Goal: Check status: Check status

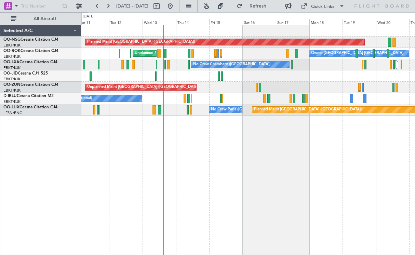
click at [293, 75] on div at bounding box center [248, 75] width 334 height 11
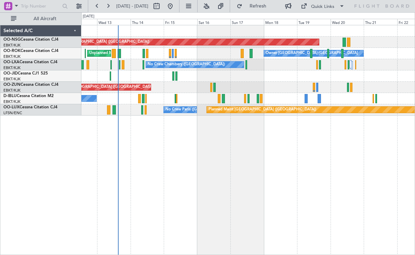
click at [288, 148] on div "Planned Maint [GEOGRAPHIC_DATA] ([GEOGRAPHIC_DATA]) Owner [GEOGRAPHIC_DATA]-[GE…" at bounding box center [248, 140] width 334 height 230
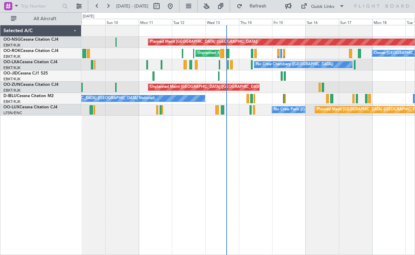
click at [364, 127] on div "Planned Maint [GEOGRAPHIC_DATA] ([GEOGRAPHIC_DATA]) Owner [GEOGRAPHIC_DATA]-[GE…" at bounding box center [248, 140] width 334 height 230
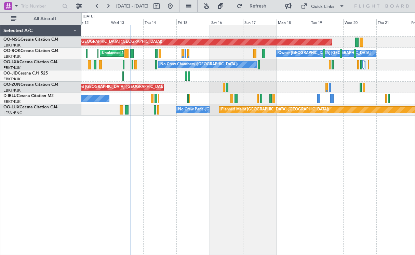
click at [234, 83] on div "Planned Maint [GEOGRAPHIC_DATA] ([GEOGRAPHIC_DATA]) Owner [GEOGRAPHIC_DATA]-[GE…" at bounding box center [248, 70] width 334 height 90
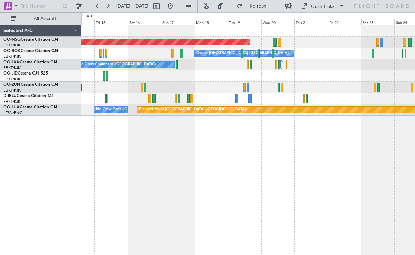
click at [307, 94] on div "Planned Maint [GEOGRAPHIC_DATA] ([GEOGRAPHIC_DATA]) Owner [GEOGRAPHIC_DATA]-[GE…" at bounding box center [248, 70] width 334 height 90
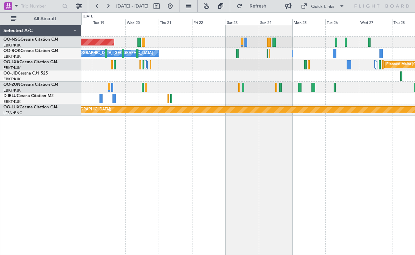
click at [229, 86] on div "Planned Maint [GEOGRAPHIC_DATA] ([GEOGRAPHIC_DATA]) Owner [GEOGRAPHIC_DATA]-[GE…" at bounding box center [248, 70] width 334 height 90
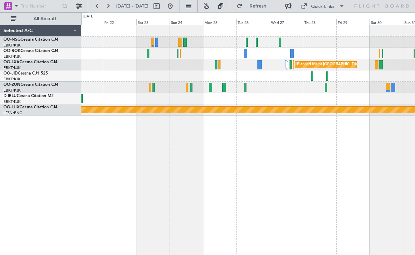
click at [297, 104] on div "Planned Maint [GEOGRAPHIC_DATA] ([GEOGRAPHIC_DATA]) Owner [GEOGRAPHIC_DATA]-[GE…" at bounding box center [248, 70] width 334 height 90
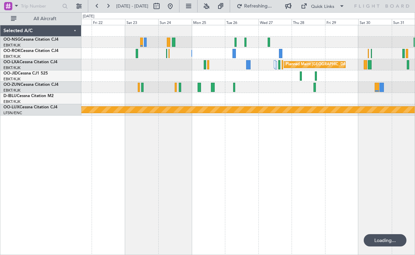
click at [255, 111] on div "Planned Maint [GEOGRAPHIC_DATA] ([GEOGRAPHIC_DATA]) Owner [GEOGRAPHIC_DATA]-[GE…" at bounding box center [248, 70] width 334 height 90
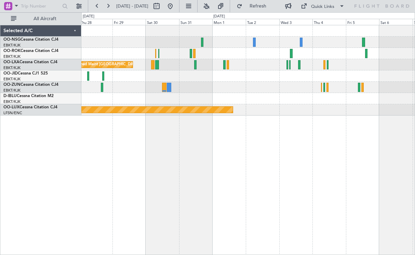
click at [236, 108] on div "Planned Maint [GEOGRAPHIC_DATA] ([GEOGRAPHIC_DATA] National) Planned Maint [GEO…" at bounding box center [248, 70] width 334 height 90
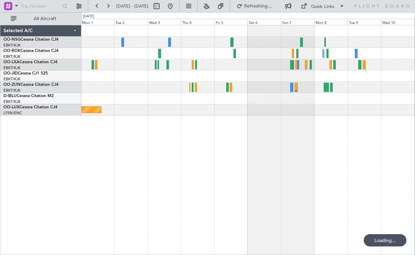
click at [192, 121] on div "Planned Maint [GEOGRAPHIC_DATA] ([GEOGRAPHIC_DATA] National) Planned Maint [GEO…" at bounding box center [248, 140] width 334 height 230
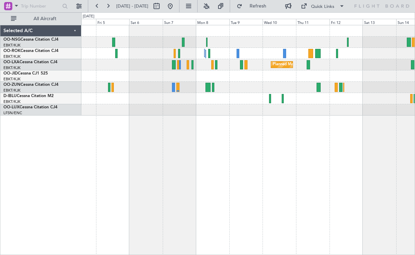
click at [175, 116] on div "Planned Maint Kortrijk-[GEOGRAPHIC_DATA] Planned Maint [GEOGRAPHIC_DATA]-[GEOGR…" at bounding box center [248, 140] width 334 height 230
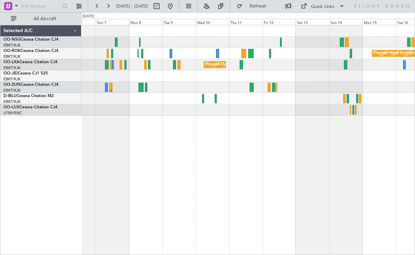
click at [290, 79] on div "Planned Maint Kortrijk-[GEOGRAPHIC_DATA] Planned Maint [GEOGRAPHIC_DATA]-[GEOGR…" at bounding box center [248, 70] width 334 height 90
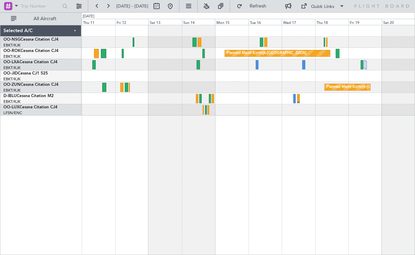
click at [192, 113] on div "Planned Maint Kortrijk-[GEOGRAPHIC_DATA] Planned Maint [GEOGRAPHIC_DATA]-[GEOGR…" at bounding box center [248, 70] width 334 height 90
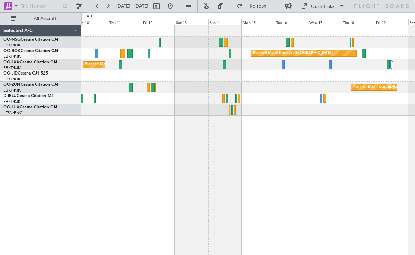
click at [297, 80] on div "Planned Maint Kortrijk-[GEOGRAPHIC_DATA] Planned Maint [GEOGRAPHIC_DATA]-[GEOGR…" at bounding box center [248, 70] width 334 height 90
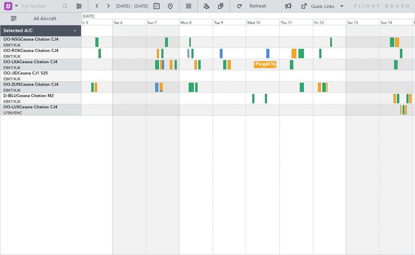
click at [302, 72] on div at bounding box center [248, 75] width 334 height 11
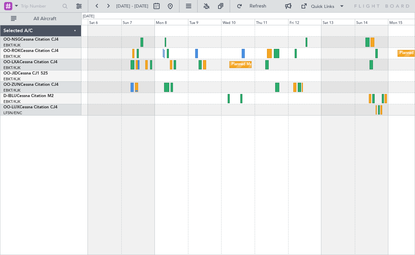
click at [253, 88] on div "Planned Maint Kortrijk-[GEOGRAPHIC_DATA]" at bounding box center [248, 87] width 334 height 11
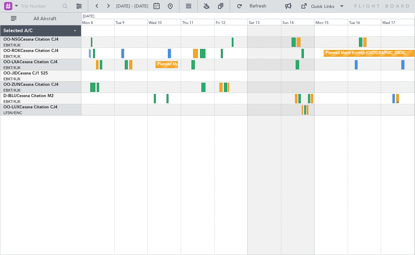
click at [216, 109] on div "Planned Maint Kortrijk-[GEOGRAPHIC_DATA] Planned Maint [GEOGRAPHIC_DATA]-[GEOGR…" at bounding box center [248, 70] width 334 height 90
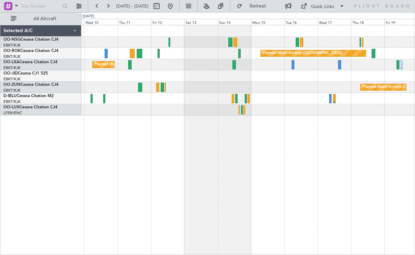
click at [285, 91] on div "Planned Maint Kortrijk-[GEOGRAPHIC_DATA] Planned Maint [GEOGRAPHIC_DATA]-[GEOGR…" at bounding box center [248, 70] width 334 height 90
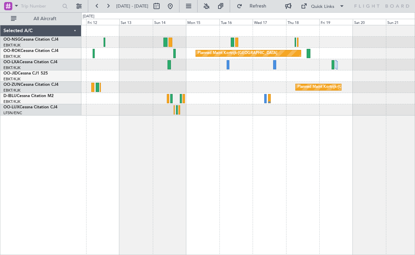
click at [238, 96] on div "Planned Maint Kortrijk-[GEOGRAPHIC_DATA] Planned Maint [GEOGRAPHIC_DATA]-[GEOGR…" at bounding box center [248, 70] width 334 height 90
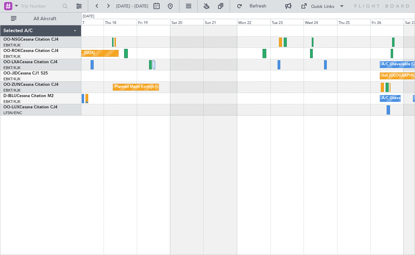
click at [166, 95] on div "Planned Maint Kortrijk-[GEOGRAPHIC_DATA] A/C Unavailable [GEOGRAPHIC_DATA] ([GE…" at bounding box center [248, 70] width 334 height 90
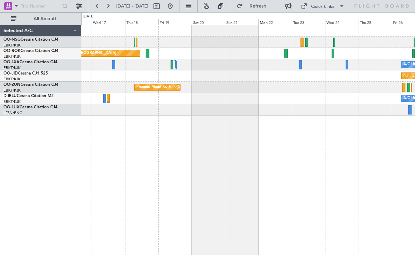
click at [224, 103] on div "Planned Maint Kortrijk-[GEOGRAPHIC_DATA] A/C Unavailable [GEOGRAPHIC_DATA] ([GE…" at bounding box center [248, 70] width 334 height 90
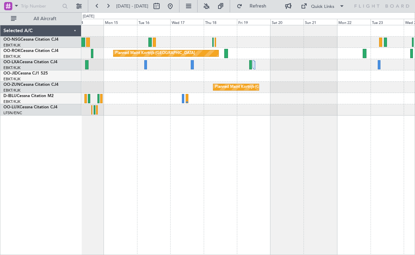
click at [268, 114] on div "Planned Maint Kortrijk-[GEOGRAPHIC_DATA] A/C Unavailable [GEOGRAPHIC_DATA] ([GE…" at bounding box center [248, 140] width 334 height 230
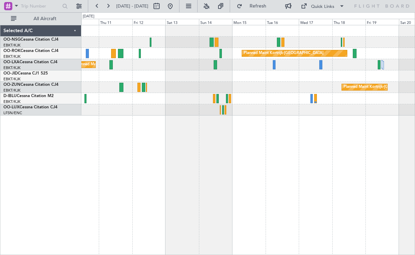
click at [262, 130] on div "Planned Maint Kortrijk-[GEOGRAPHIC_DATA] Planned Maint [GEOGRAPHIC_DATA]-[GEOGR…" at bounding box center [248, 140] width 334 height 230
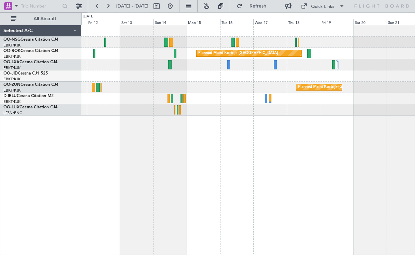
click at [236, 119] on div "Planned Maint Kortrijk-[GEOGRAPHIC_DATA] Planned Maint [GEOGRAPHIC_DATA]-[GEOGR…" at bounding box center [248, 140] width 334 height 230
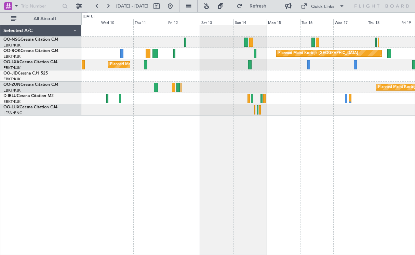
click at [316, 125] on div "Planned Maint Kortrijk-[GEOGRAPHIC_DATA] Planned Maint [GEOGRAPHIC_DATA]-[GEOGR…" at bounding box center [248, 140] width 334 height 230
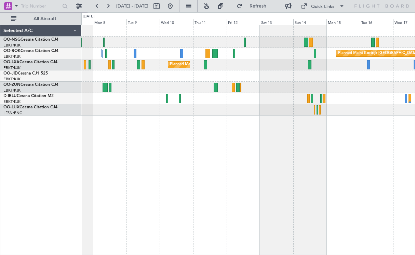
click at [355, 134] on div "Planned Maint Kortrijk-[GEOGRAPHIC_DATA] Planned Maint [GEOGRAPHIC_DATA]-[GEOGR…" at bounding box center [248, 140] width 334 height 230
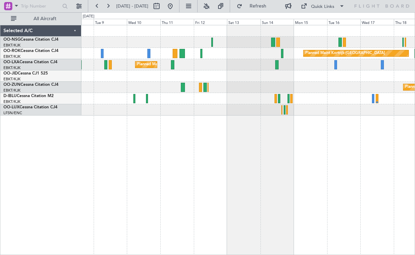
click at [83, 140] on div "Planned Maint Kortrijk-[GEOGRAPHIC_DATA] Planned Maint [GEOGRAPHIC_DATA]-[GEOGR…" at bounding box center [248, 140] width 334 height 230
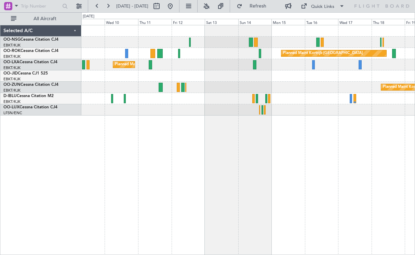
click at [39, 153] on div "Planned Maint Kortrijk-[GEOGRAPHIC_DATA] Planned Maint [GEOGRAPHIC_DATA]-[GEOGR…" at bounding box center [207, 133] width 415 height 243
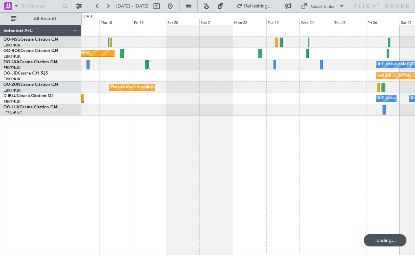
click at [103, 150] on div "Planned Maint Kortrijk-[GEOGRAPHIC_DATA] A/C Unavailable [GEOGRAPHIC_DATA] ([GE…" at bounding box center [248, 140] width 334 height 230
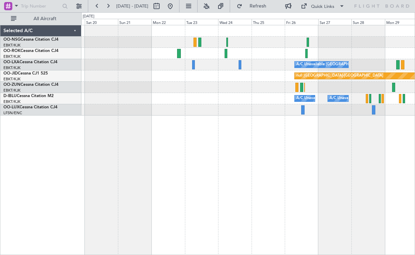
click at [41, 94] on div "Planned Maint Kortrijk-[GEOGRAPHIC_DATA] A/C Unavailable [GEOGRAPHIC_DATA] ([GE…" at bounding box center [207, 133] width 415 height 243
